Goal: Information Seeking & Learning: Learn about a topic

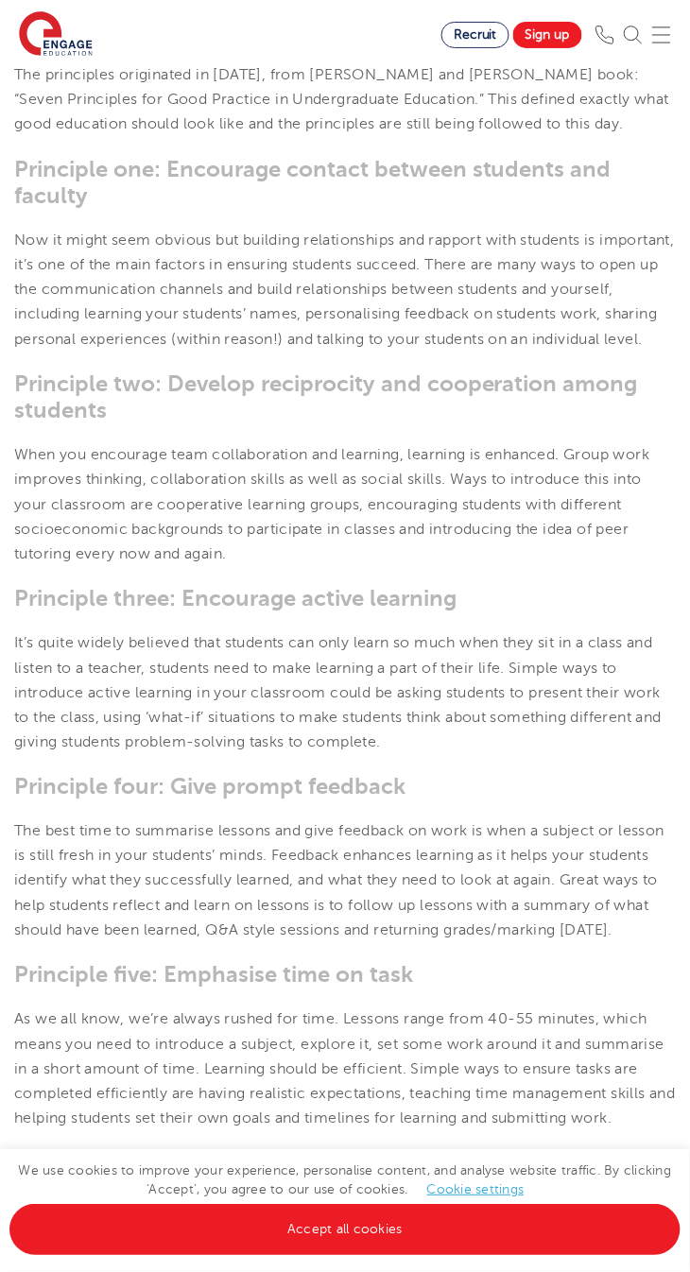
scroll to position [716, 0]
click at [407, 1256] on link "Accept all cookies" at bounding box center [344, 1230] width 671 height 51
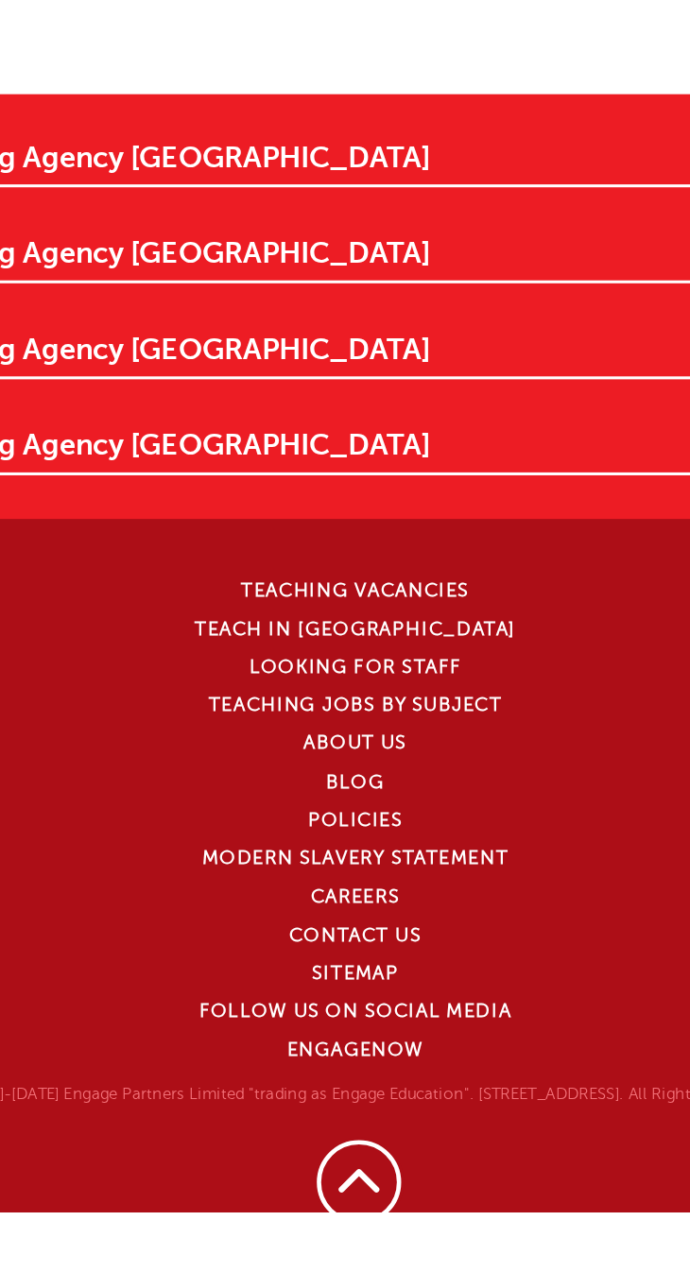
scroll to position [3357, 0]
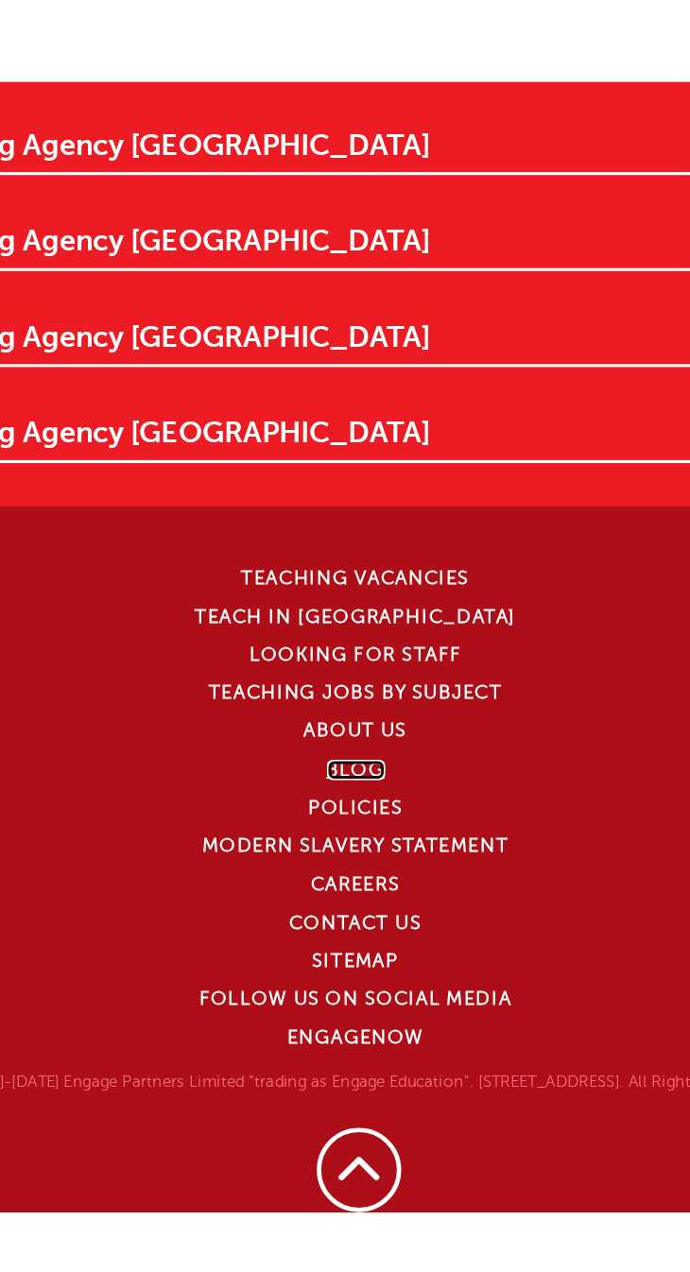
click at [350, 991] on link "Blog" at bounding box center [343, 984] width 38 height 13
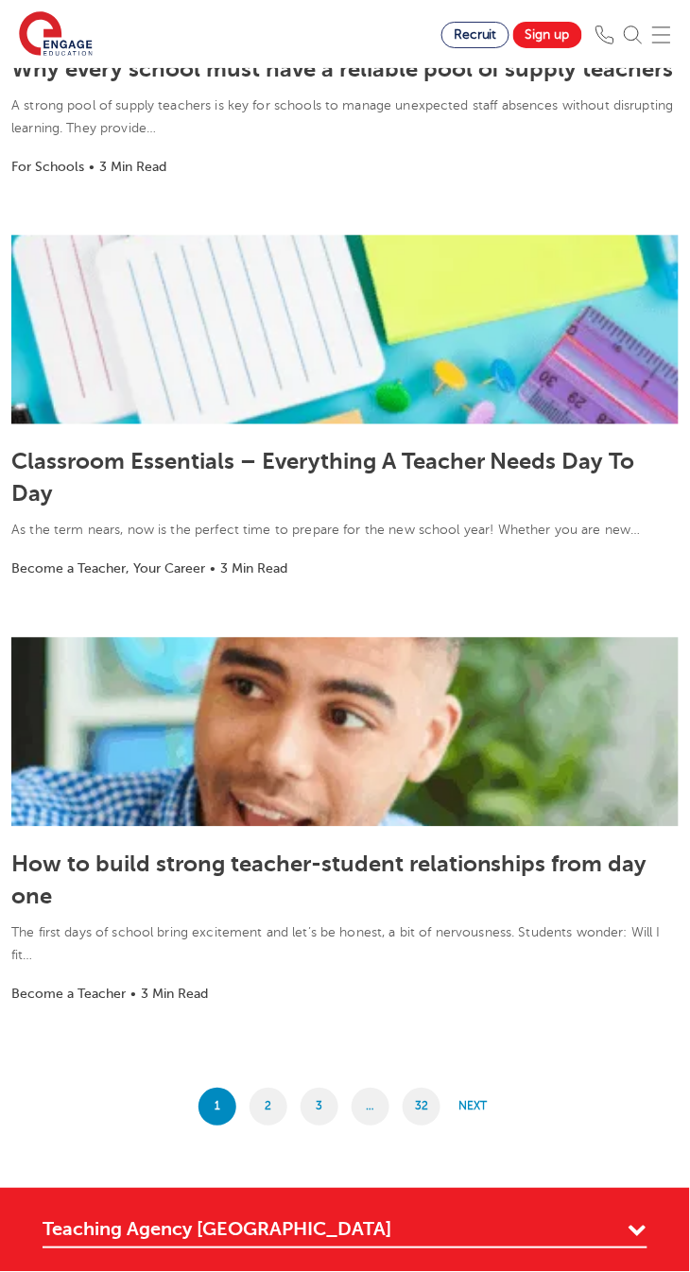
scroll to position [2987, 0]
